Goal: Task Accomplishment & Management: Manage account settings

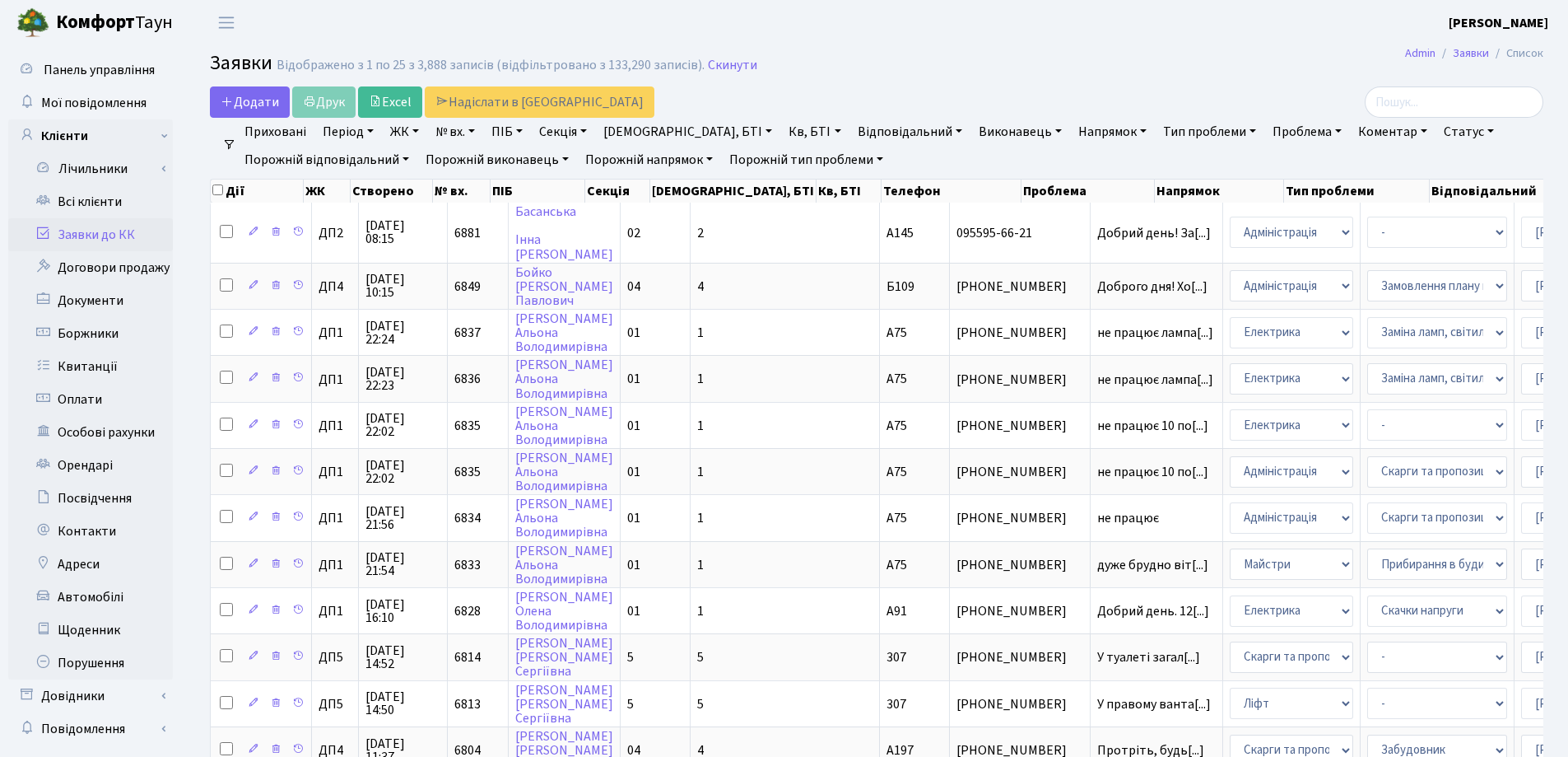
select select "25"
click at [98, 231] on link "Заявки до КК" at bounding box center [90, 234] width 164 height 33
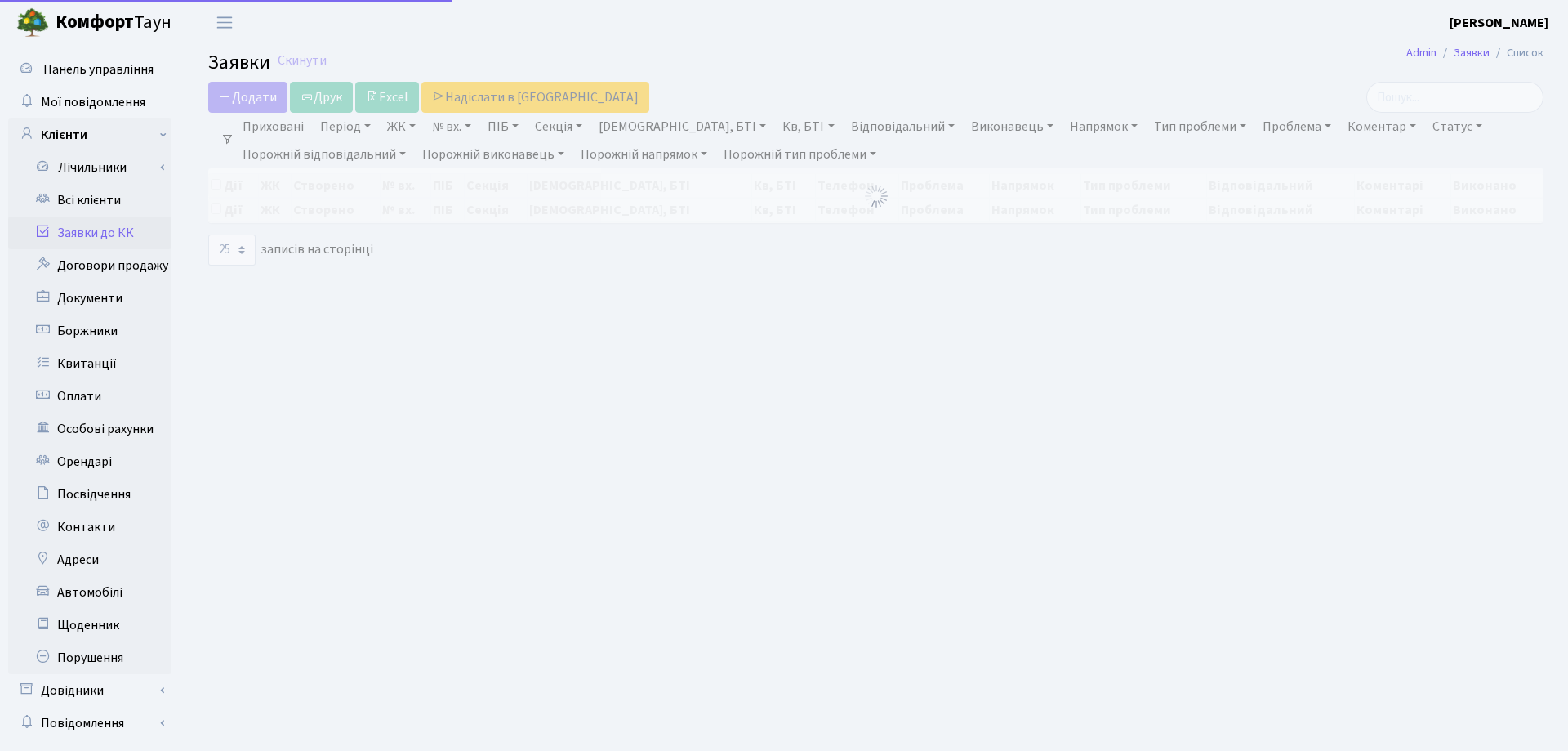
select select "25"
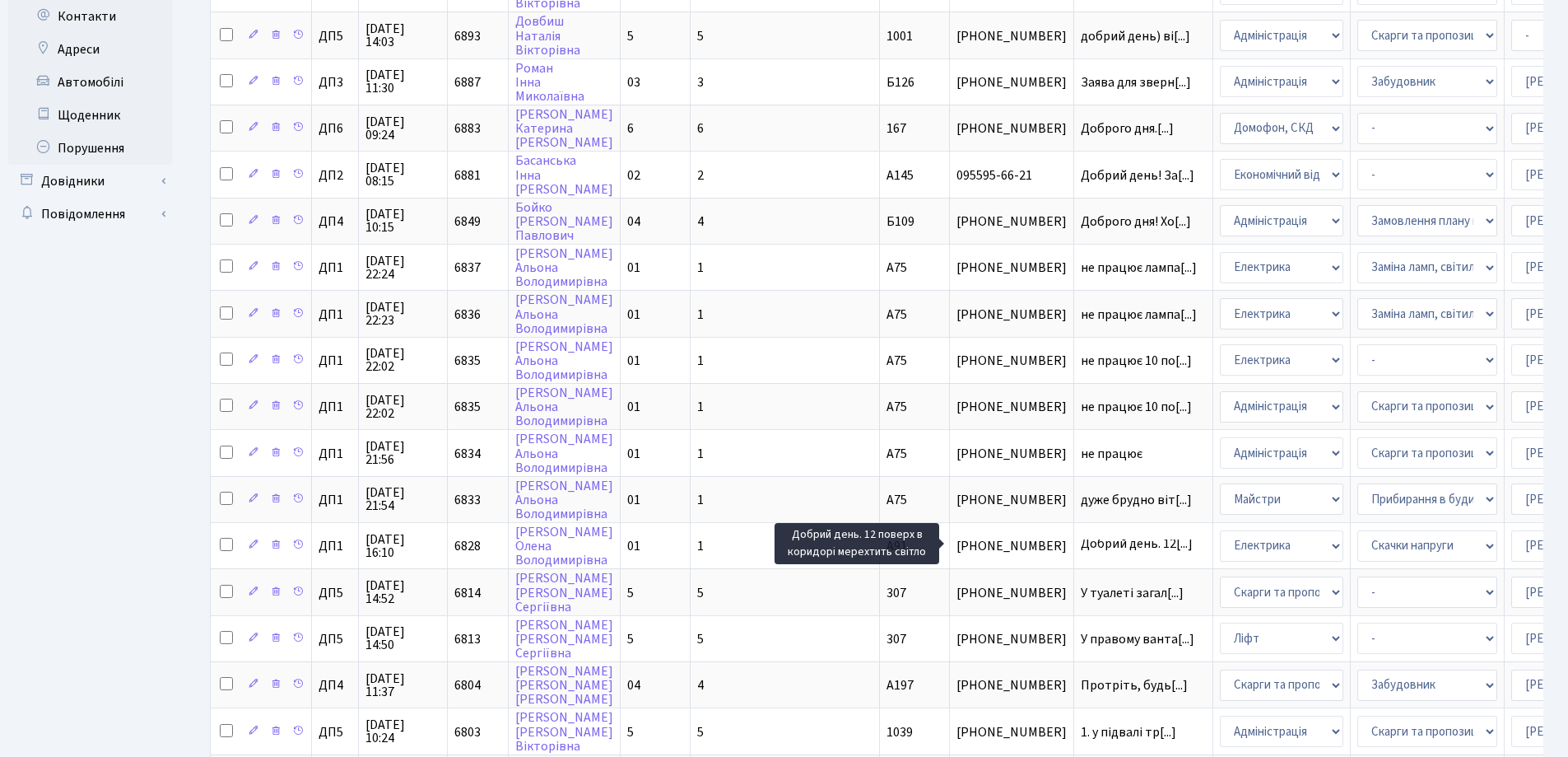
scroll to position [728, 0]
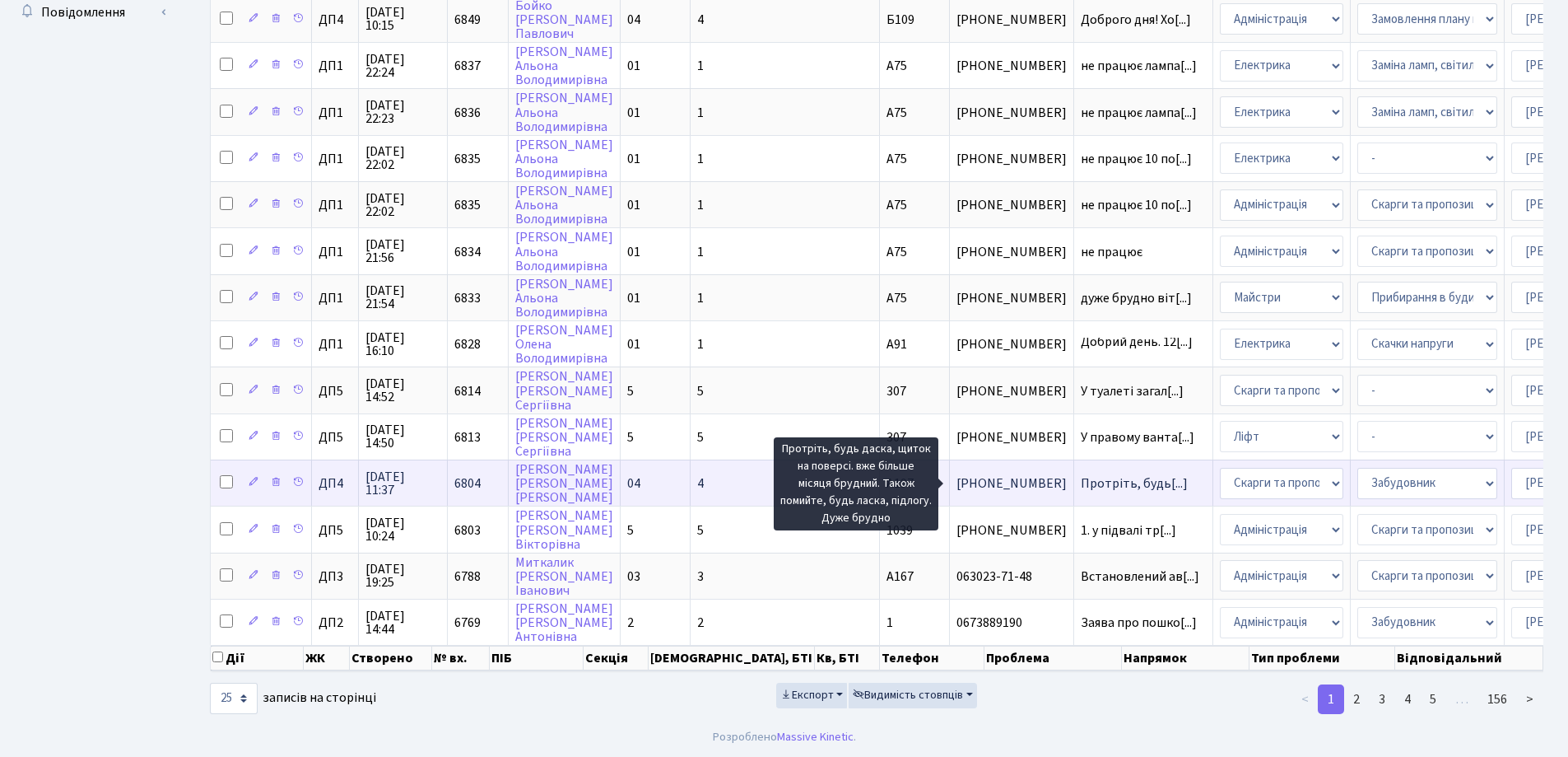
click at [1080, 475] on span "Протріть, будь[...]" at bounding box center [1134, 484] width 107 height 18
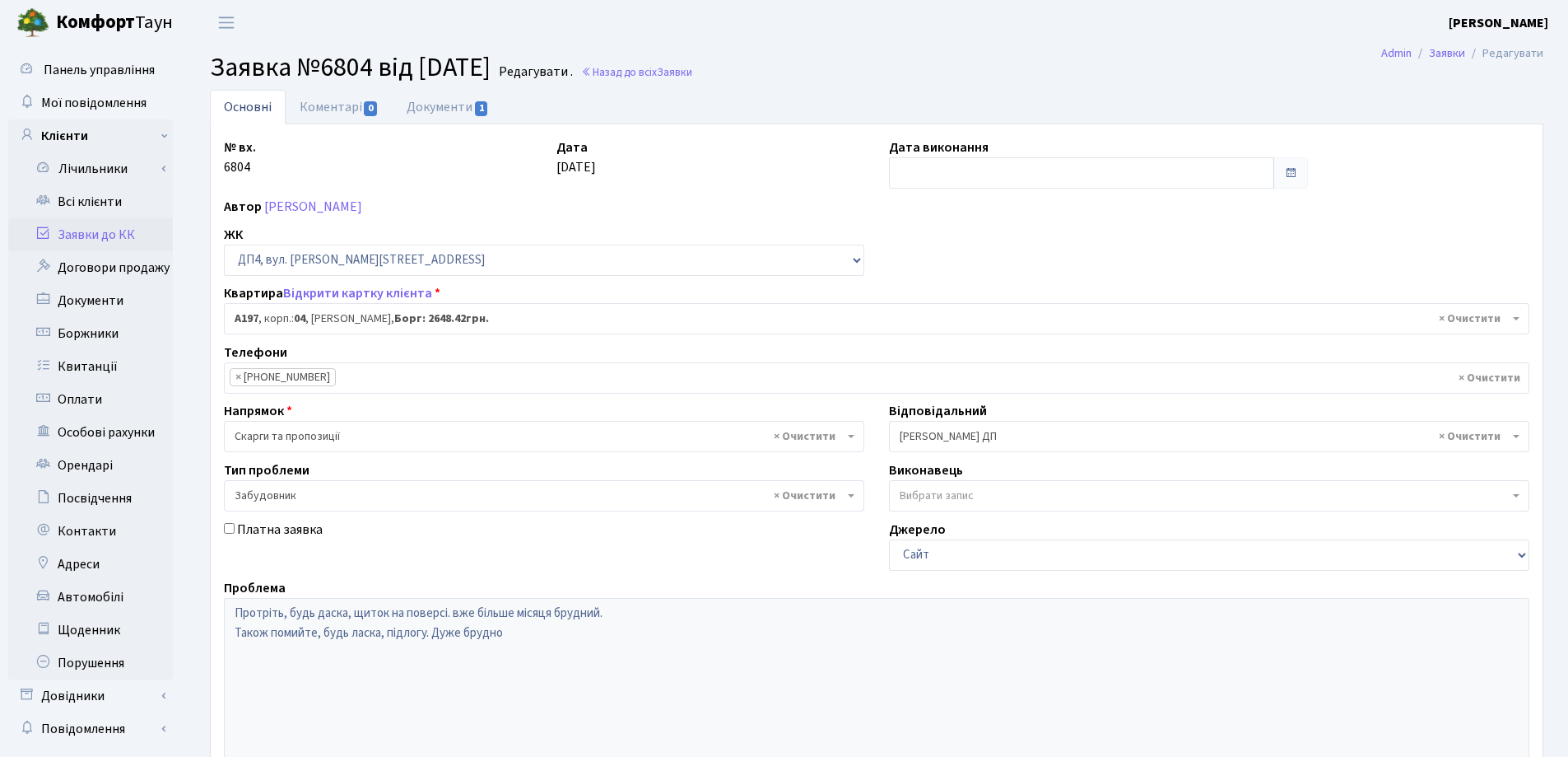
select select "33463"
select select "64"
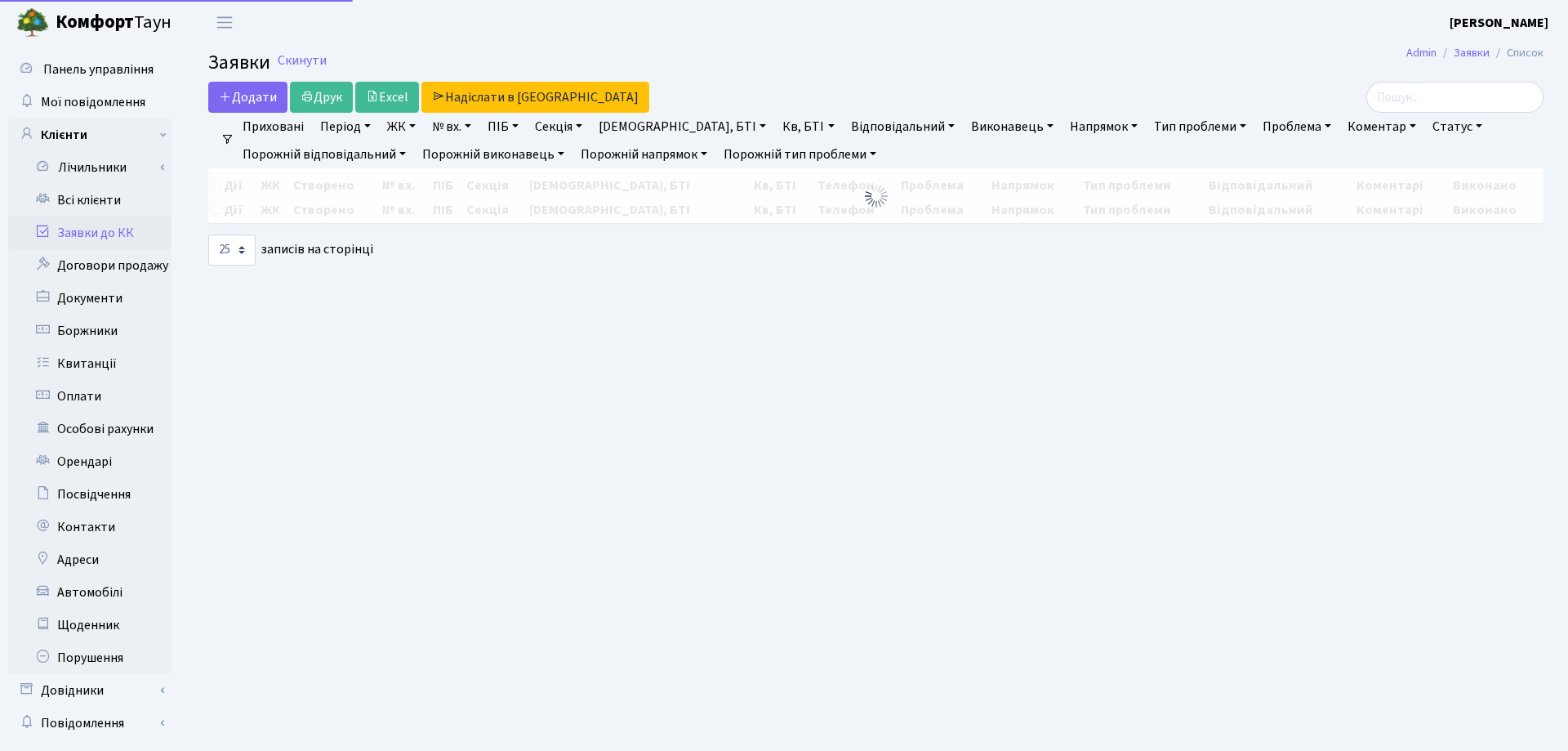
select select "25"
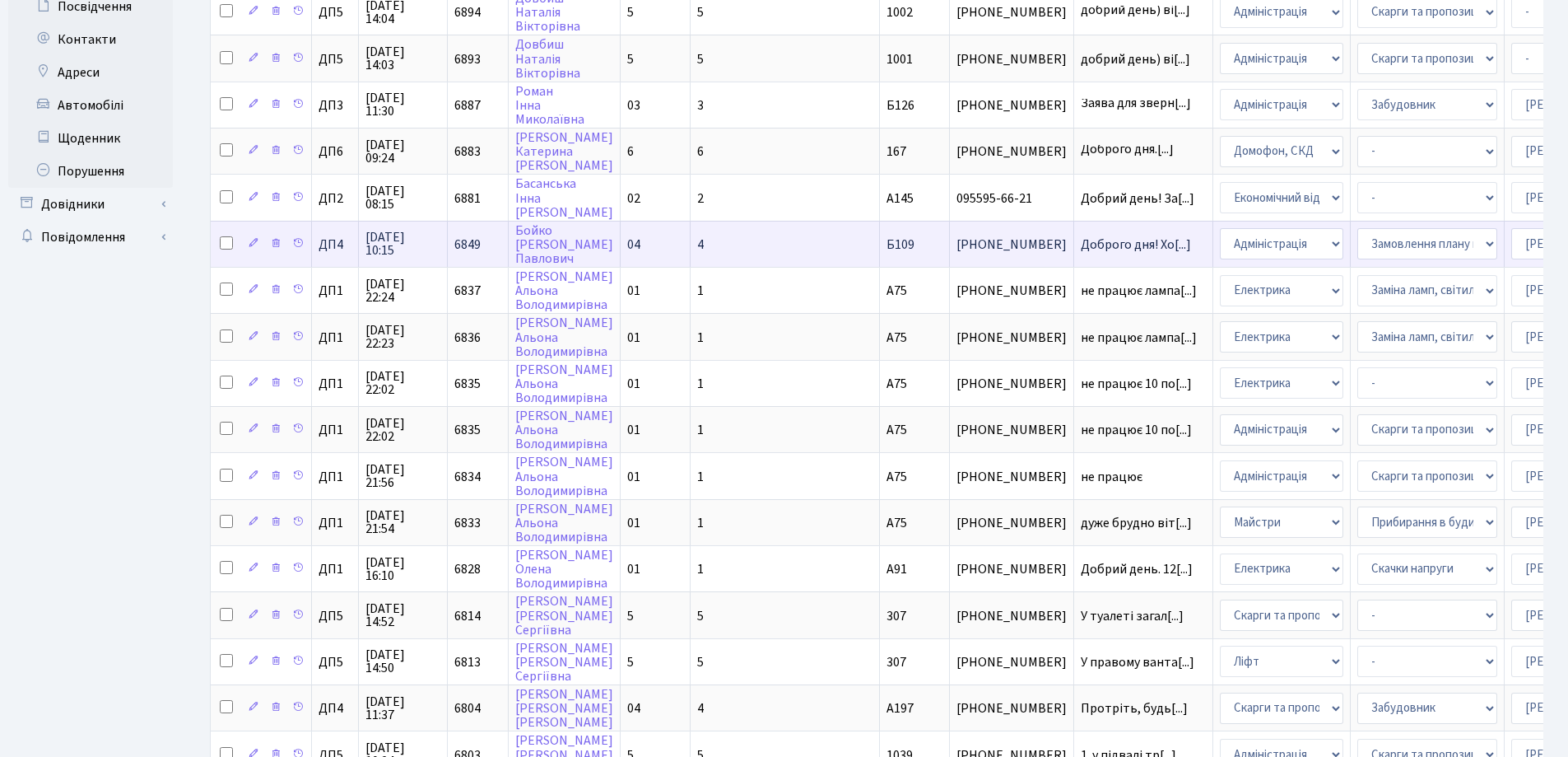
scroll to position [576, 0]
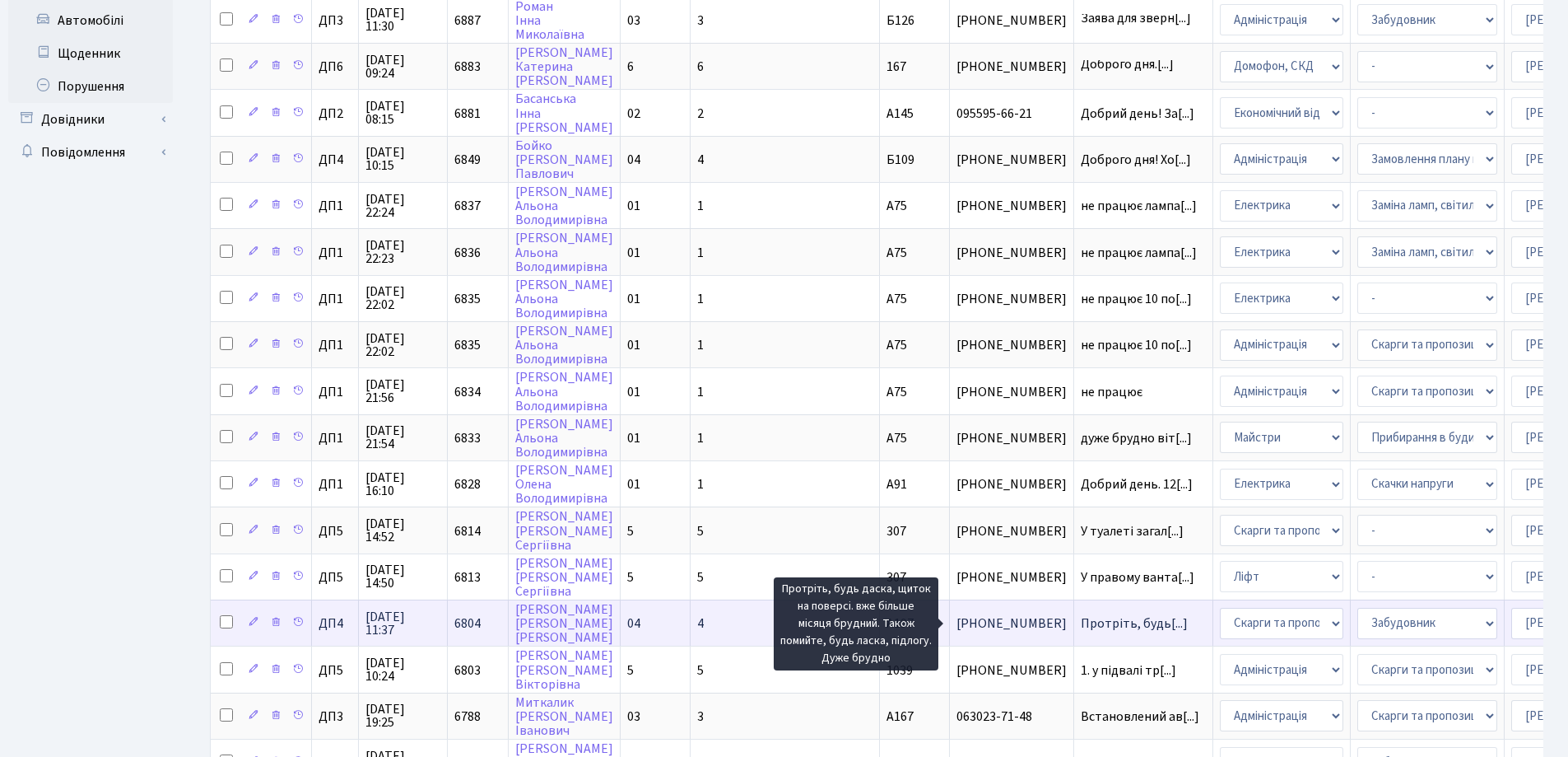
click at [1080, 623] on span "Протріть, будь[...]" at bounding box center [1134, 623] width 107 height 18
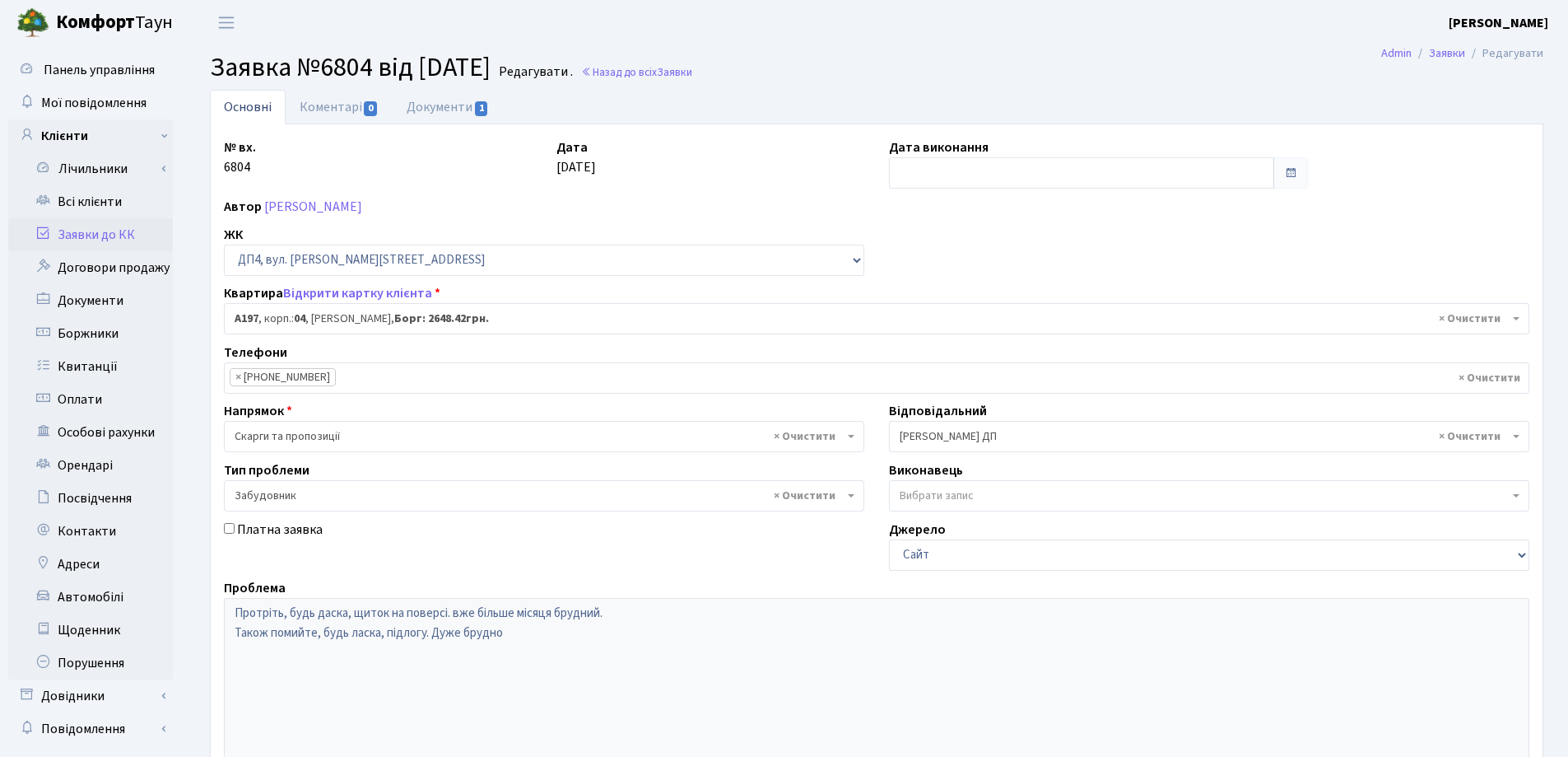
select select "33463"
select select "64"
click at [455, 109] on link "Документи 1" at bounding box center [447, 106] width 110 height 34
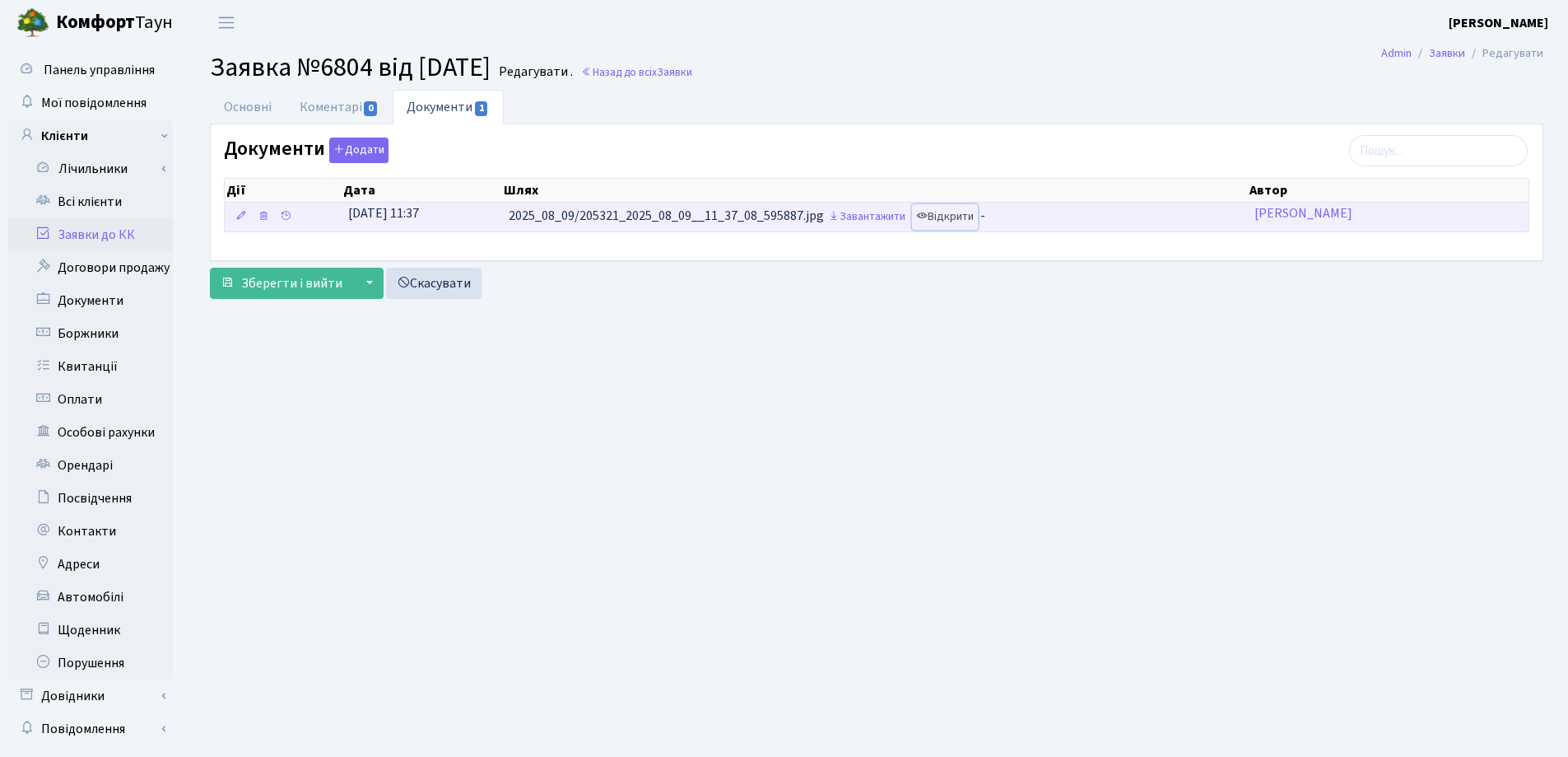
click at [940, 214] on link "Відкрити" at bounding box center [945, 216] width 66 height 26
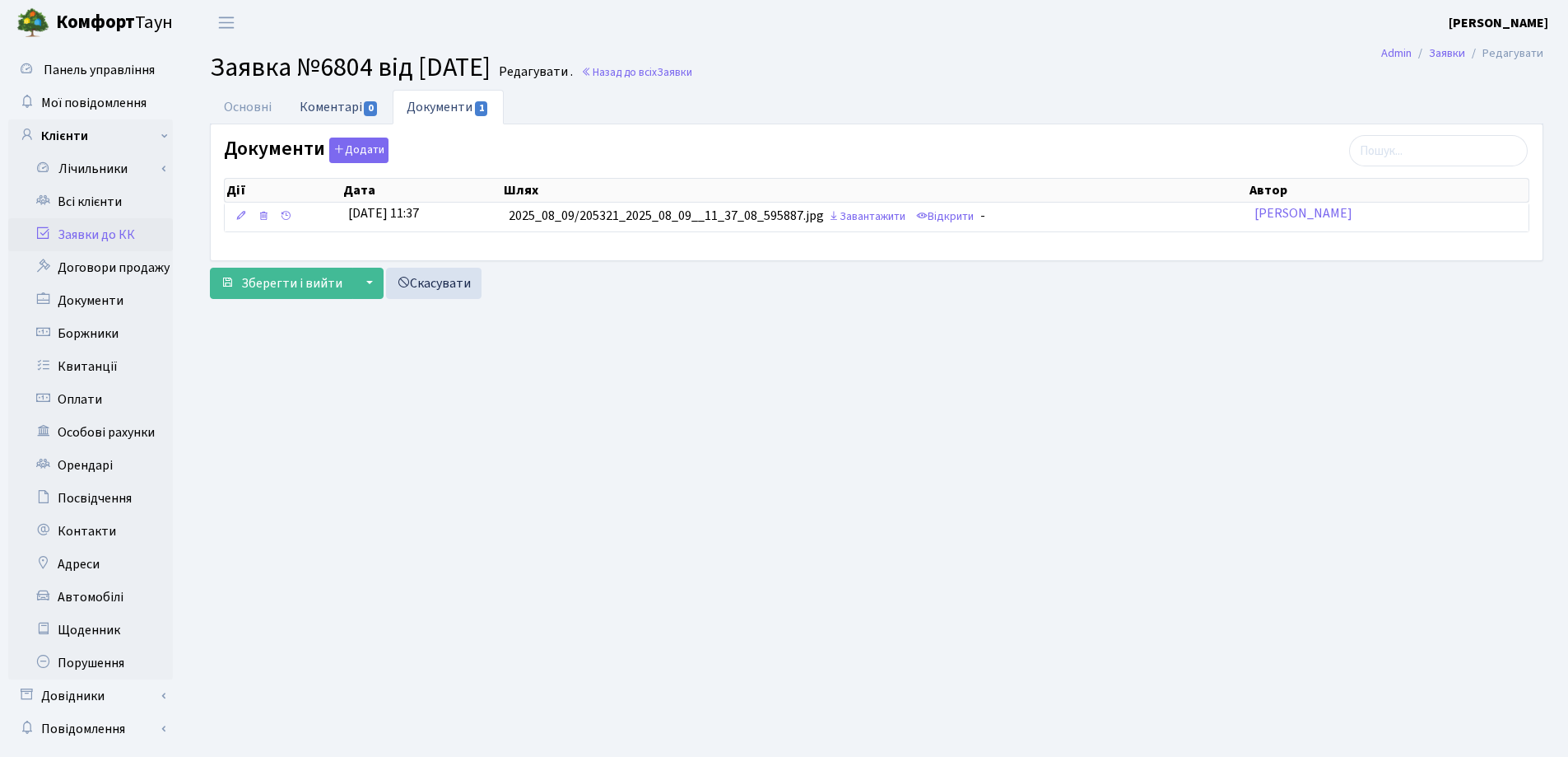
click at [317, 113] on link "Коментарі 0" at bounding box center [340, 106] width 107 height 34
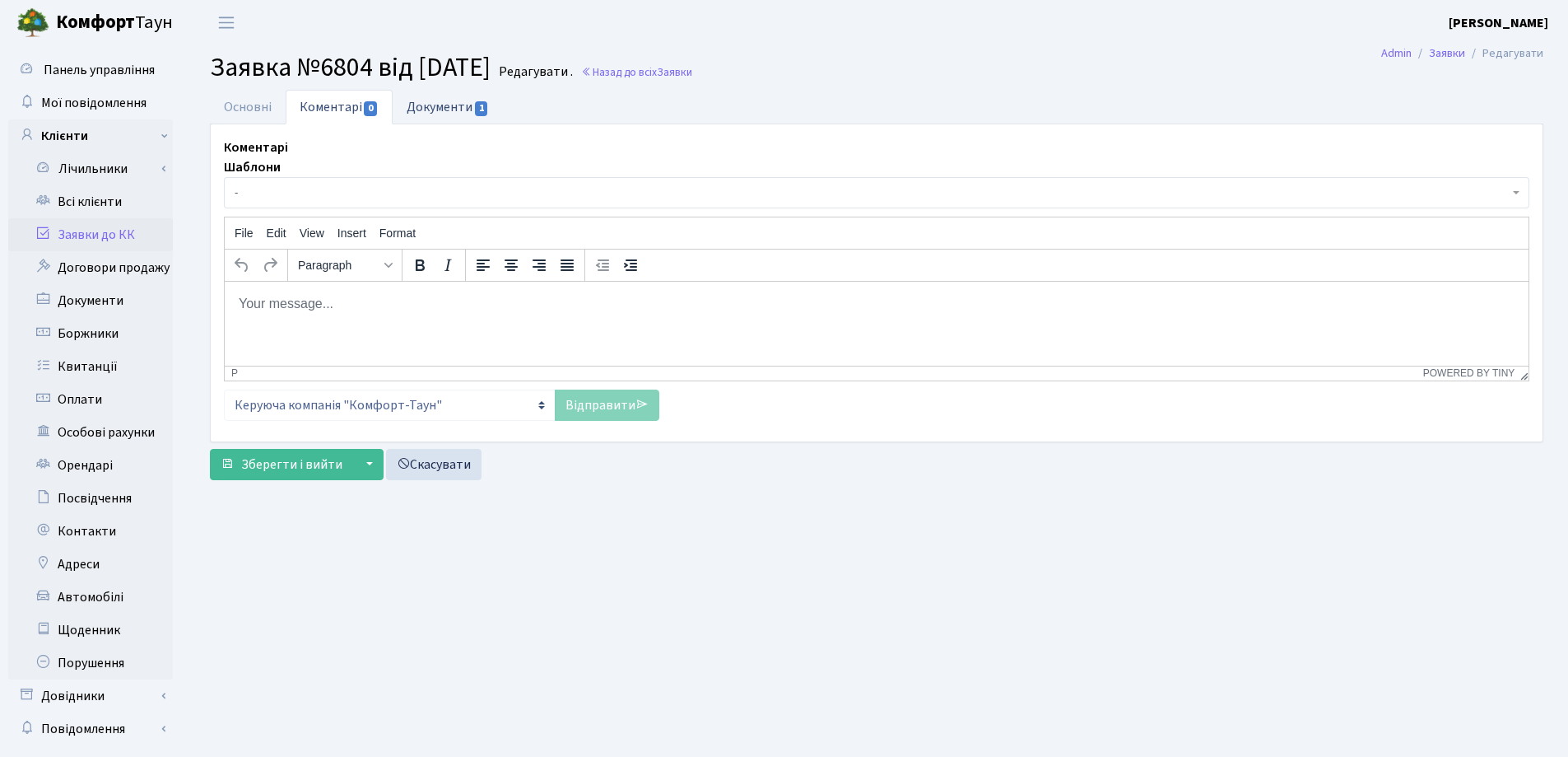
click at [414, 110] on link "Документи 1" at bounding box center [447, 106] width 110 height 34
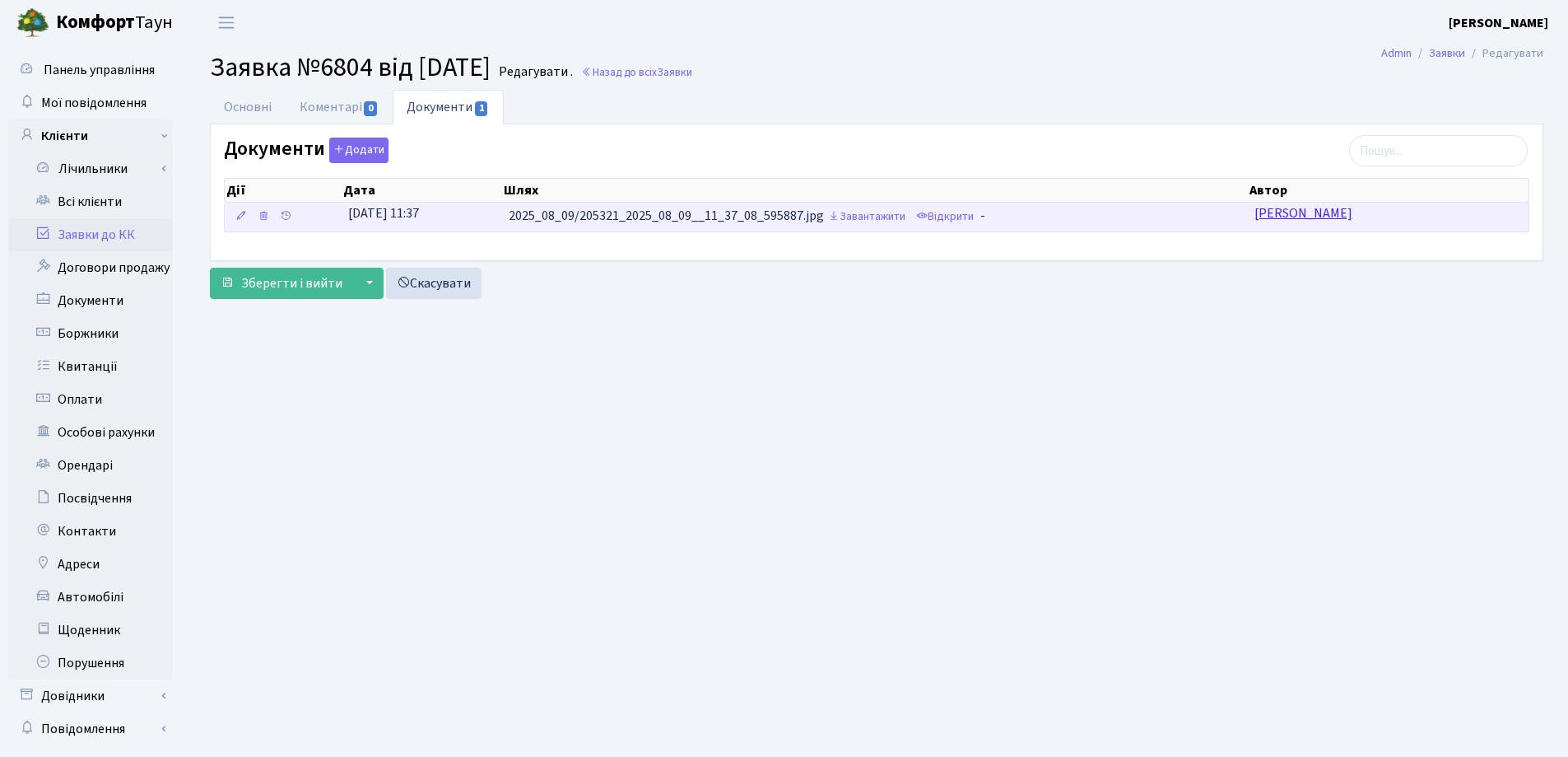
click at [1295, 218] on link "Михайленко Андрій Юрійович" at bounding box center [1304, 213] width 98 height 18
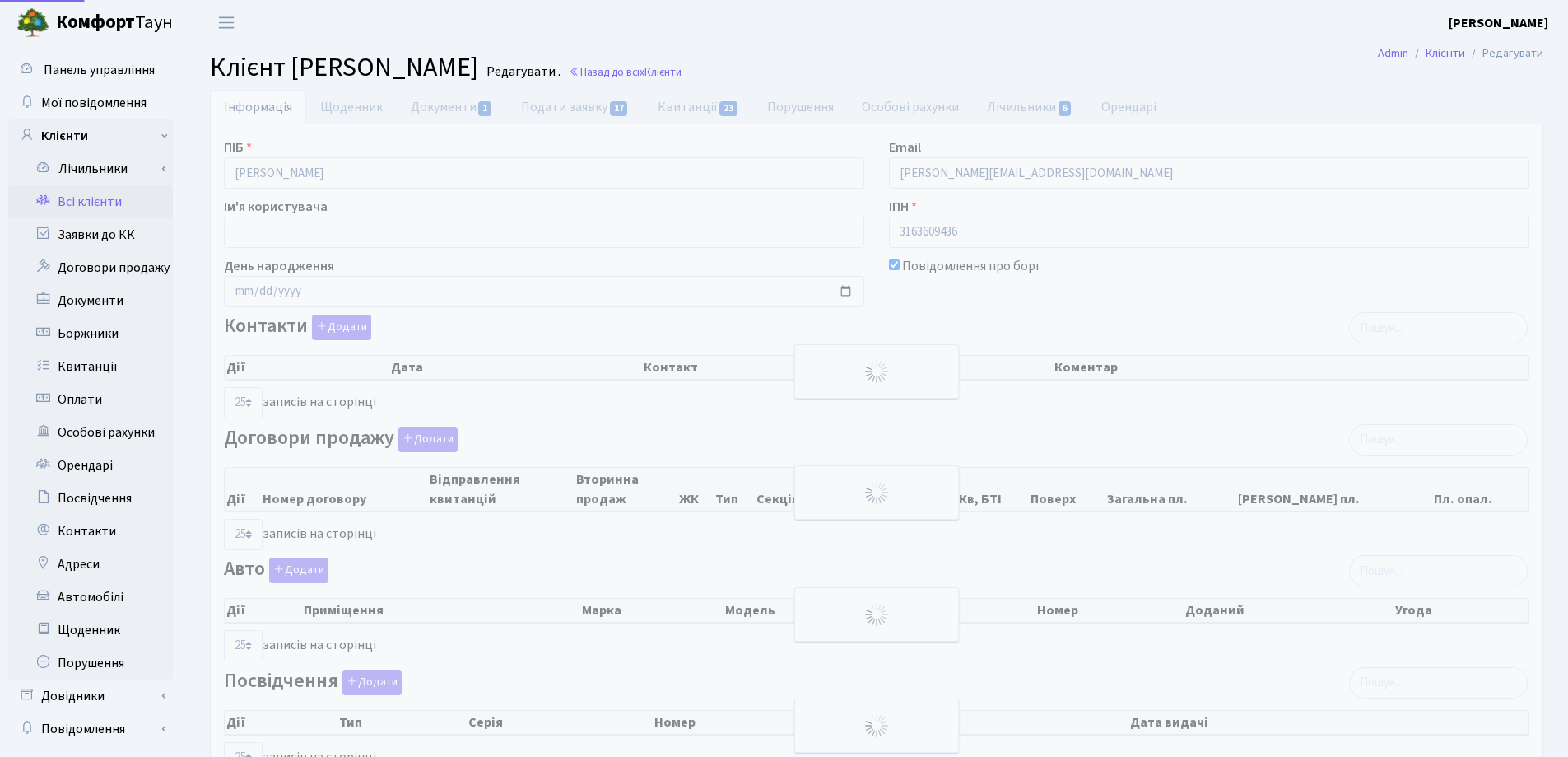
select select "25"
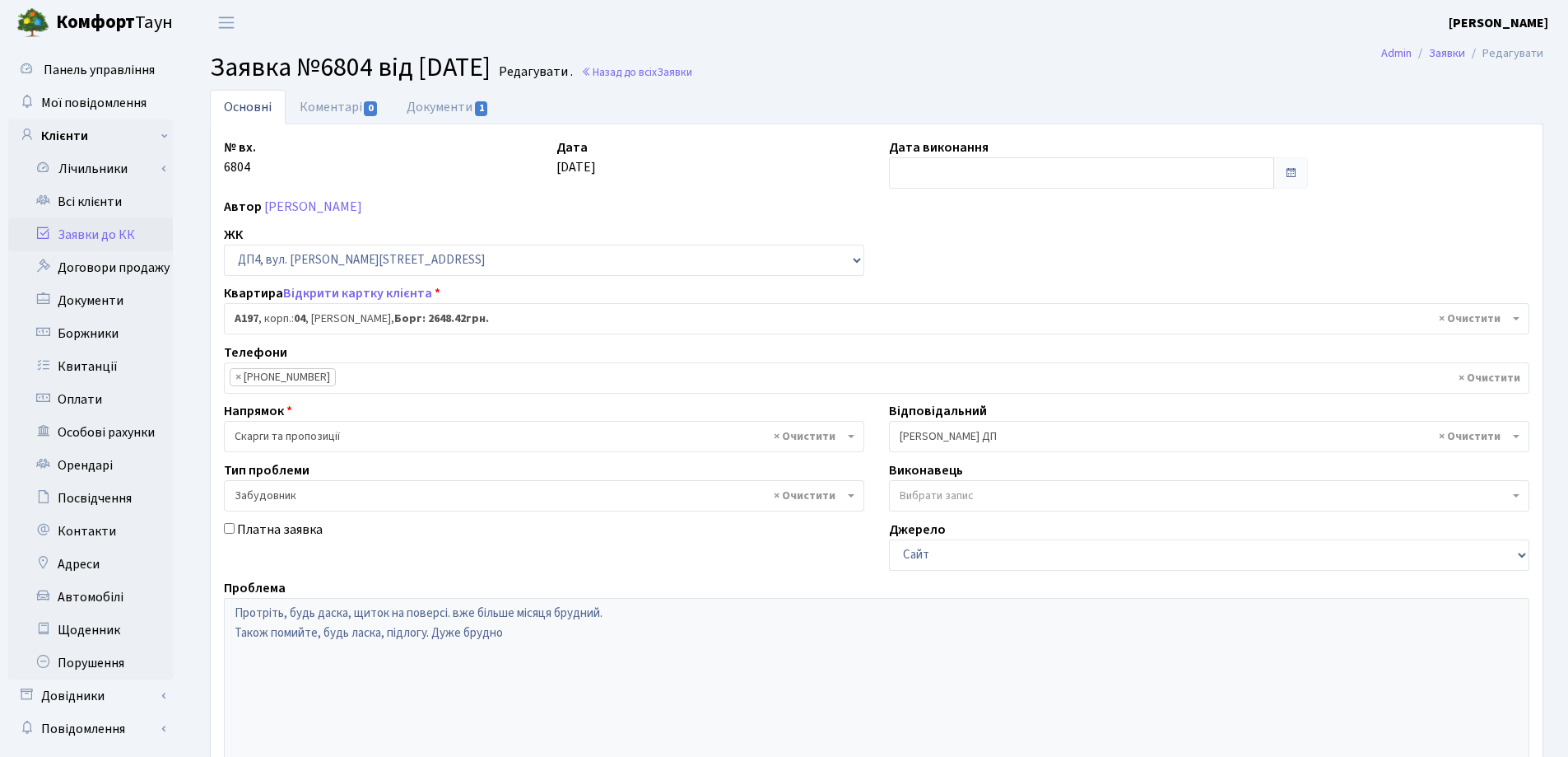
select select "33463"
select select "64"
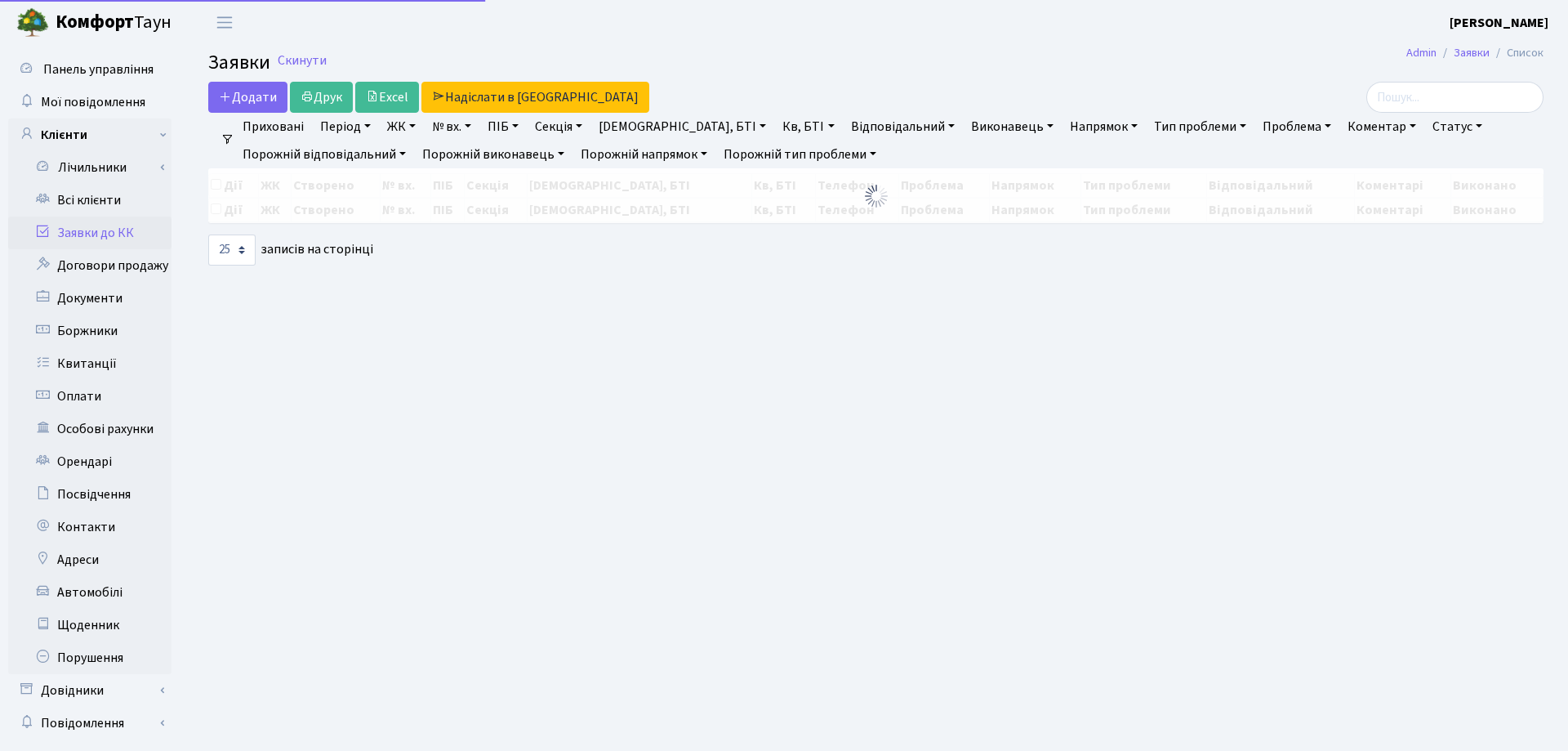
select select "25"
